Goal: Navigation & Orientation: Find specific page/section

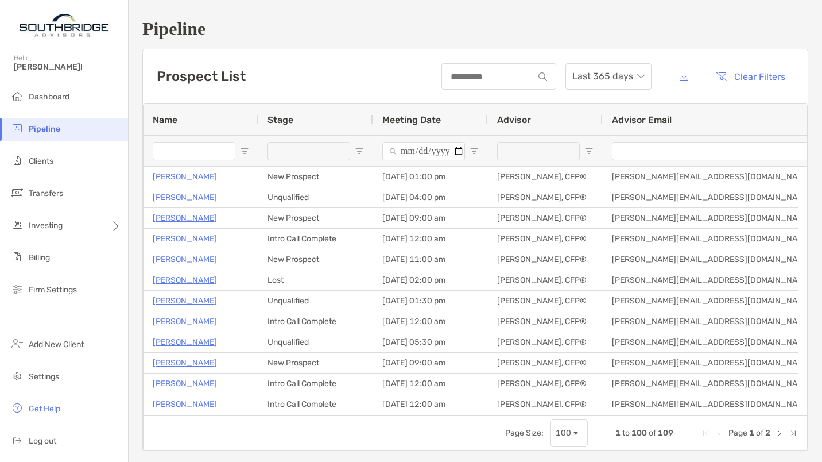
scroll to position [136, 0]
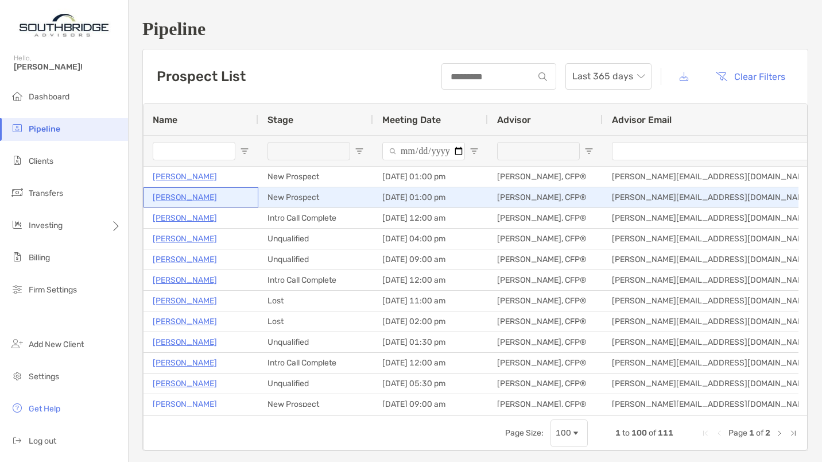
click at [203, 194] on div "Robert Orr" at bounding box center [201, 197] width 96 height 19
click at [172, 196] on p "Robert Orr" at bounding box center [185, 197] width 64 height 14
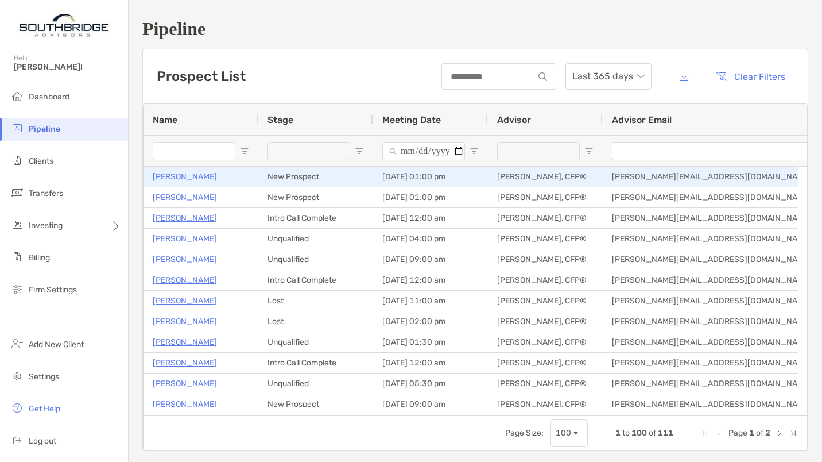
click at [177, 176] on p "[PERSON_NAME]" at bounding box center [185, 176] width 64 height 14
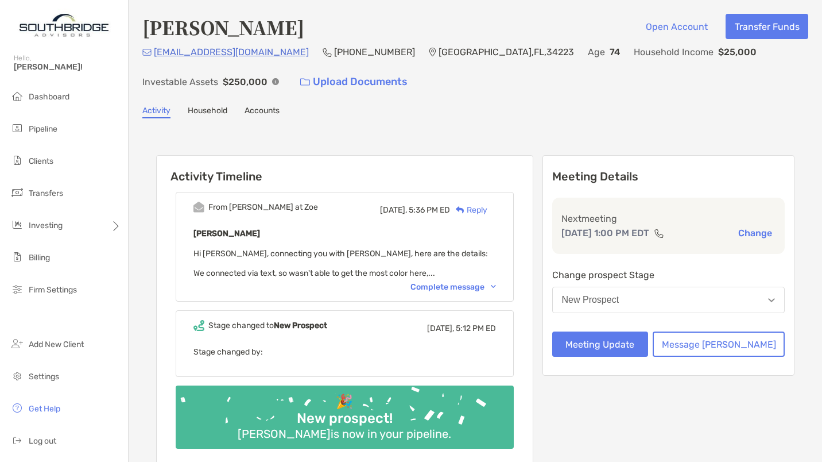
click at [172, 196] on div "From [PERSON_NAME] at Zoe [DATE], 5:36 PM ED Reply [PERSON_NAME] Hi [PERSON_NAM…" at bounding box center [345, 324] width 376 height 282
click at [172, 196] on div "From Paul at Zoe Yesterday, 5:36 PM ED Reply Robert Orr Hi Todd, connecting you…" at bounding box center [345, 324] width 376 height 282
drag, startPoint x: 0, startPoint y: 0, endPoint x: 172, endPoint y: 196, distance: 261.2
click at [172, 196] on div "From Paul at Zoe Yesterday, 5:36 PM ED Reply Robert Orr Hi Todd, connecting you…" at bounding box center [345, 324] width 376 height 282
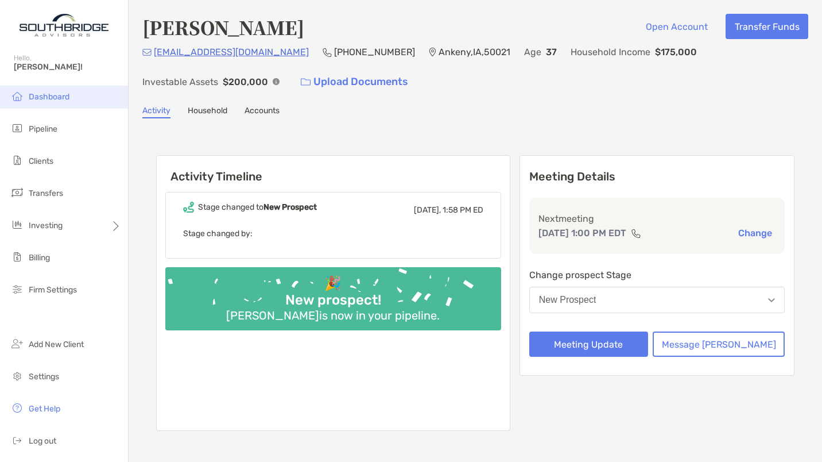
click at [32, 92] on span "Dashboard" at bounding box center [49, 97] width 41 height 10
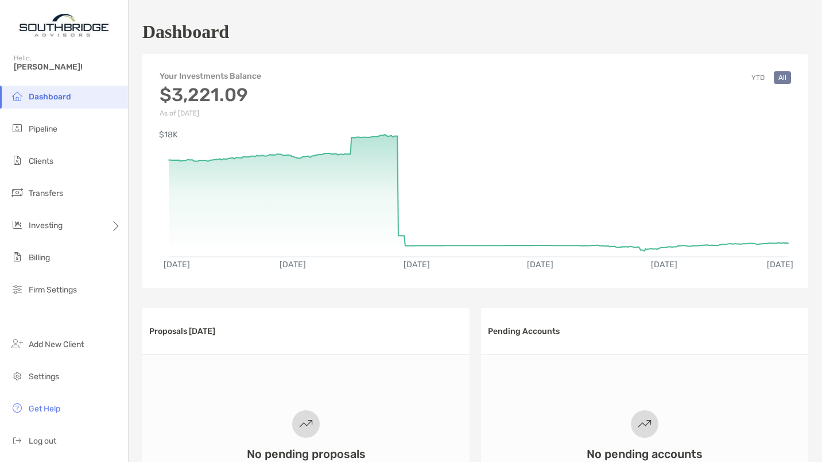
click at [753, 73] on button "YTD" at bounding box center [758, 77] width 22 height 13
